Goal: Find contact information: Find contact information

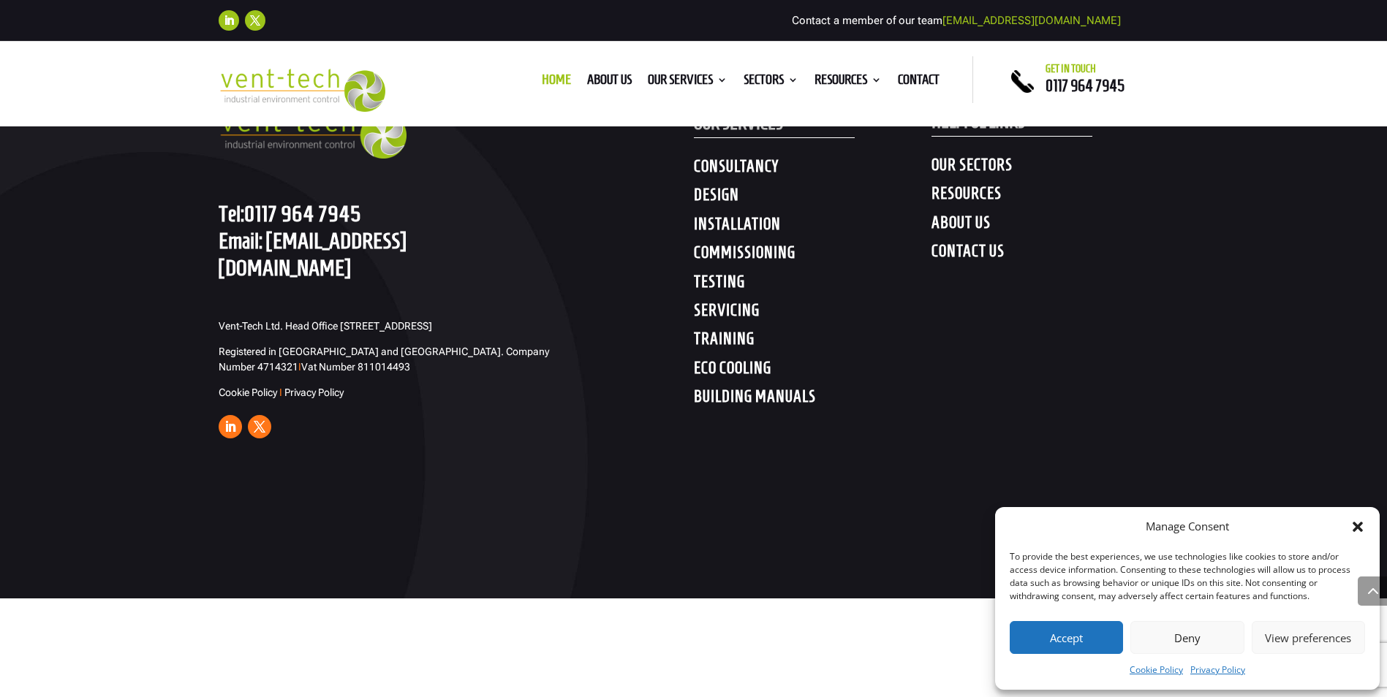
scroll to position [7509, 0]
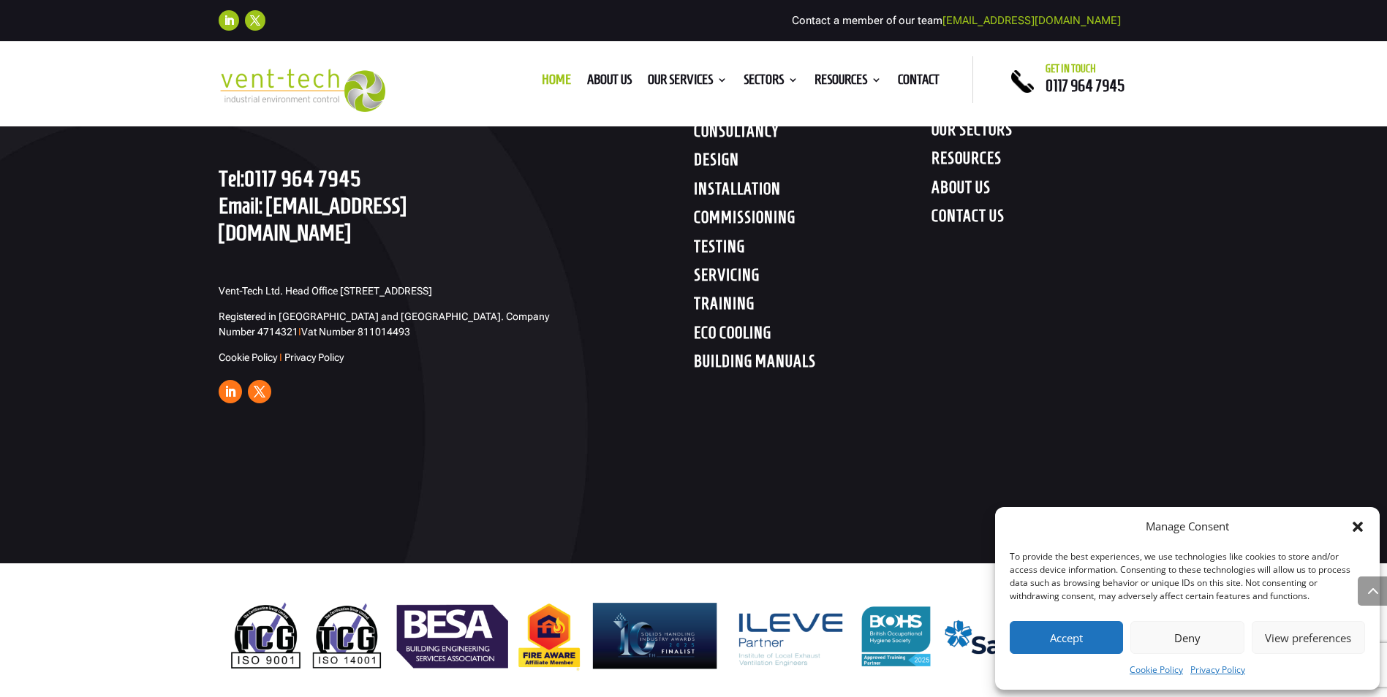
click at [323, 285] on span "Vent-Tech Ltd. Head Office [STREET_ADDRESS]" at bounding box center [325, 291] width 213 height 12
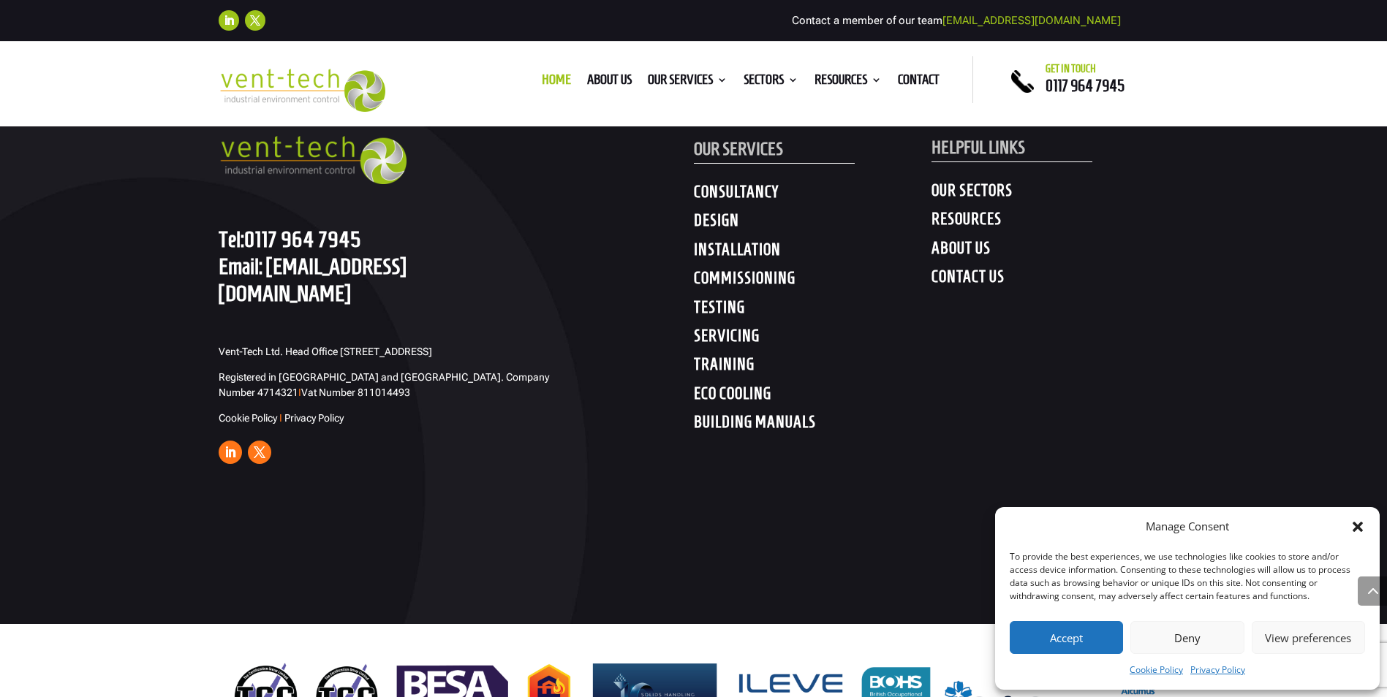
scroll to position [7509, 0]
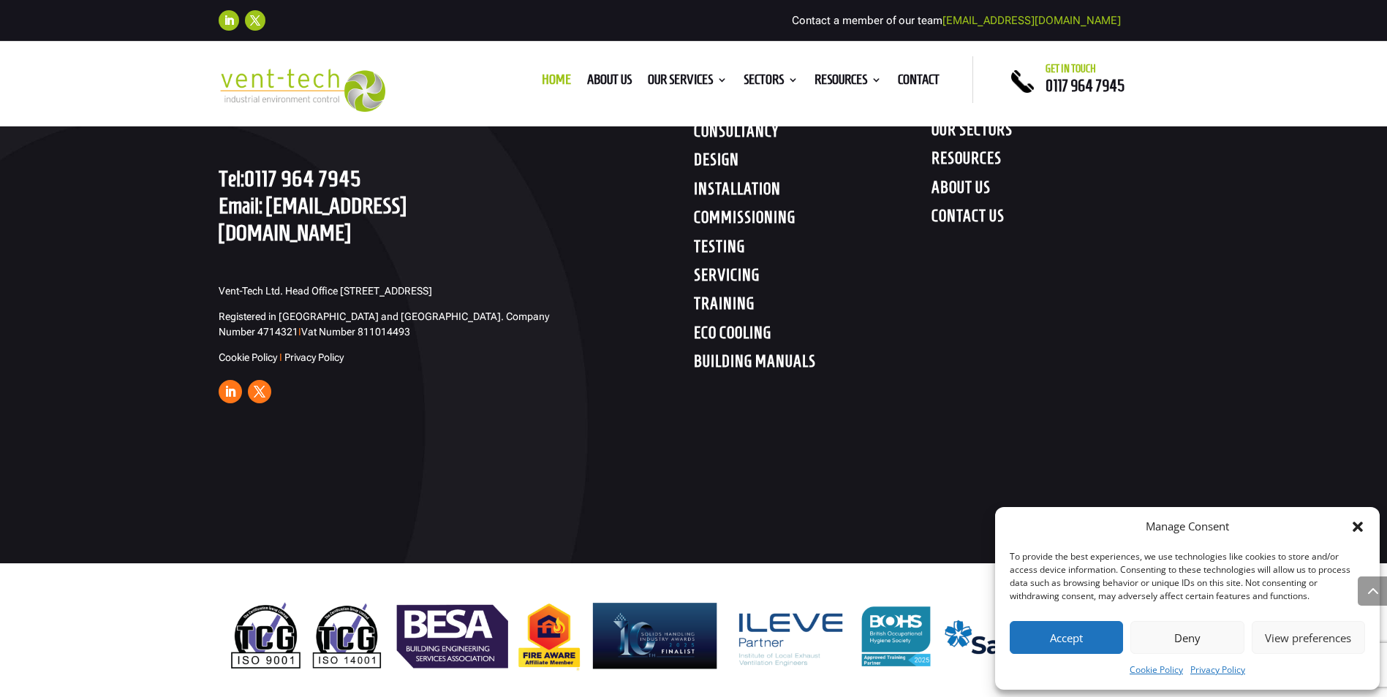
drag, startPoint x: 377, startPoint y: 284, endPoint x: 290, endPoint y: 282, distance: 87.0
click at [290, 284] on p "Vent-Tech Ltd. Head Office [STREET_ADDRESS]" at bounding box center [392, 297] width 347 height 26
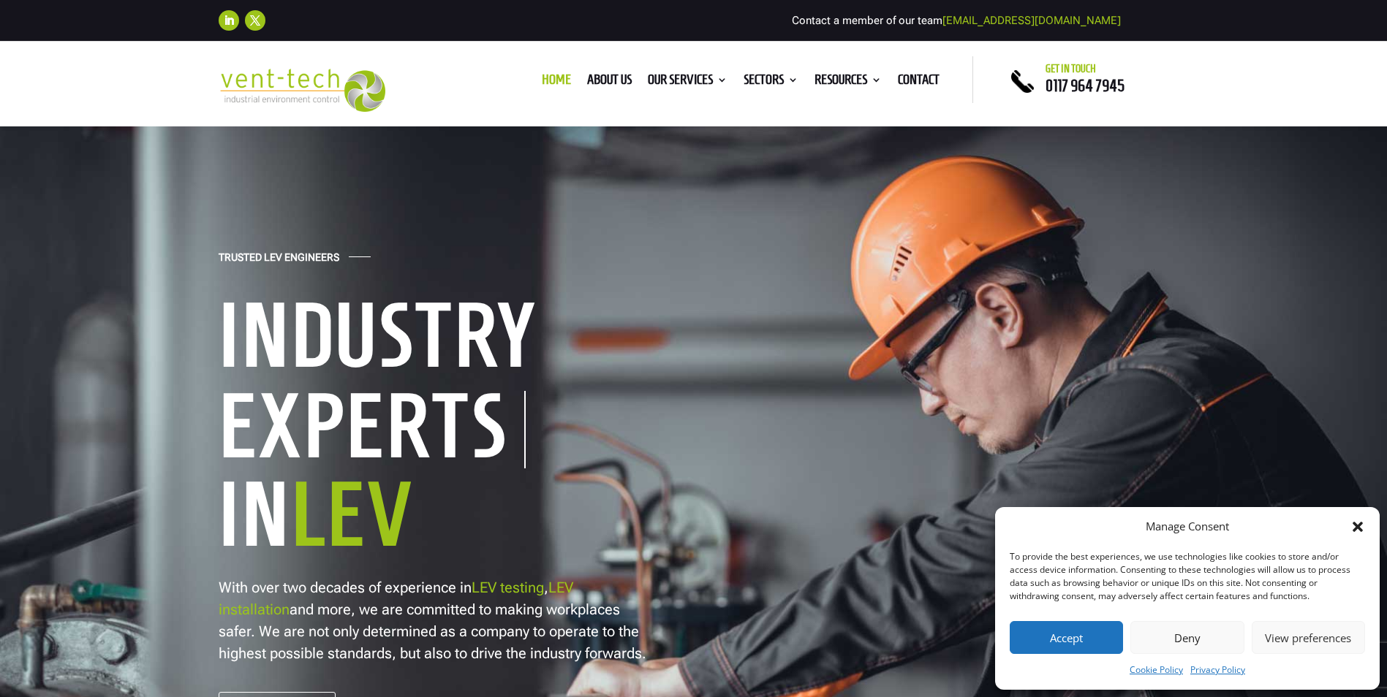
copy span "Bristol BS14 0BB"
drag, startPoint x: 463, startPoint y: 0, endPoint x: 40, endPoint y: 249, distance: 490.3
click at [40, 249] on div "Trusted LEV Engineers Industry Experts In LEV With over two decades of experien…" at bounding box center [693, 493] width 1387 height 738
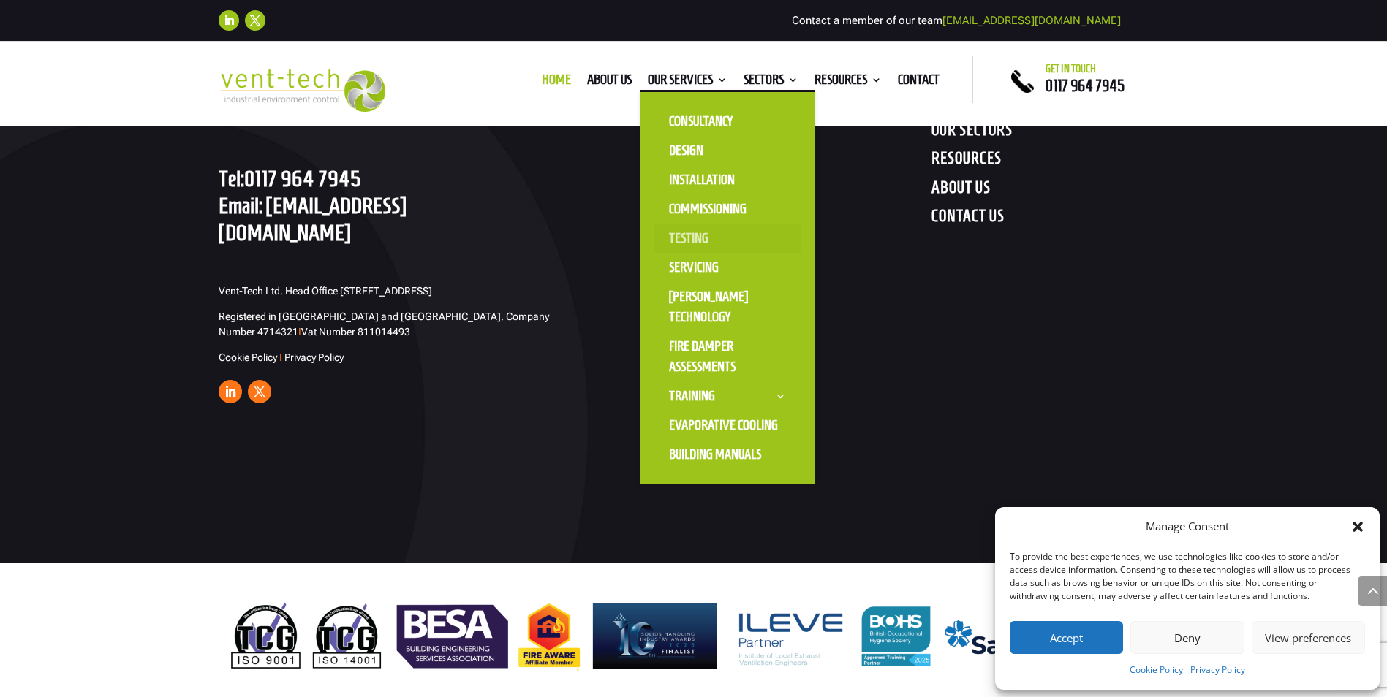
click at [682, 237] on link "Testing" at bounding box center [727, 238] width 146 height 29
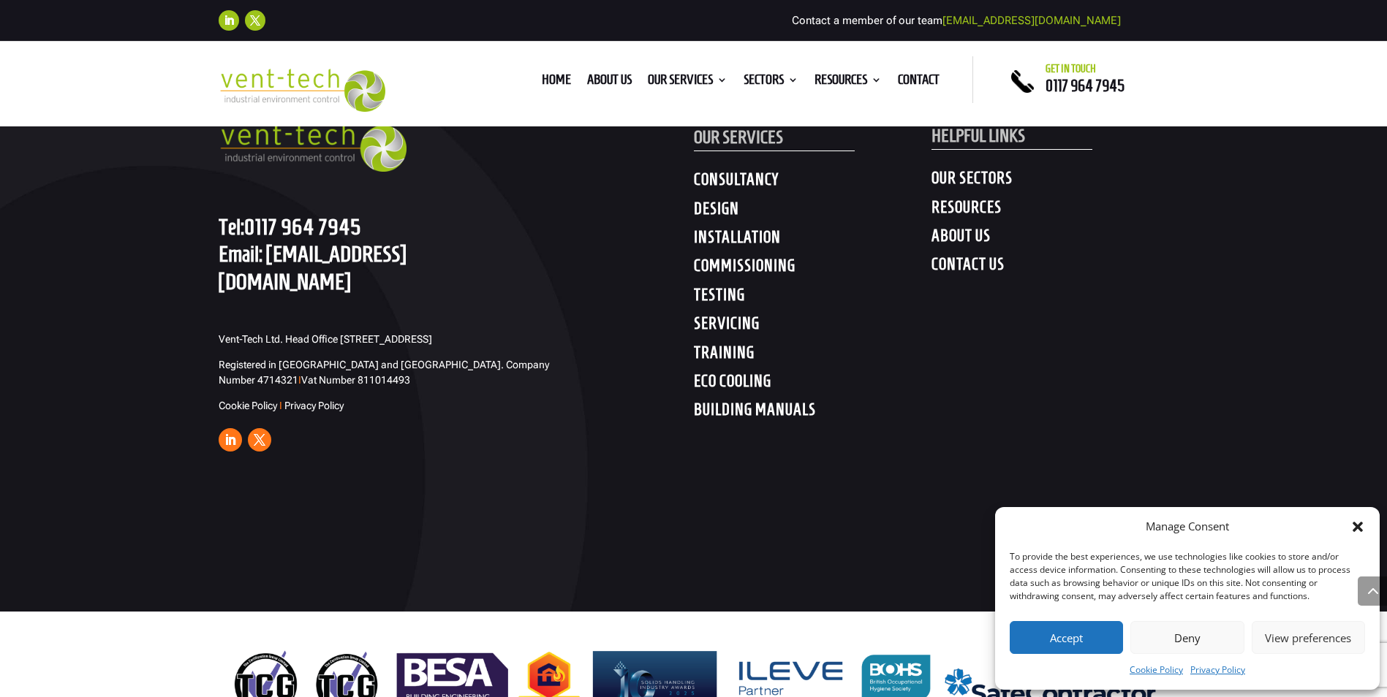
scroll to position [7802, 0]
